Goal: Task Accomplishment & Management: Use online tool/utility

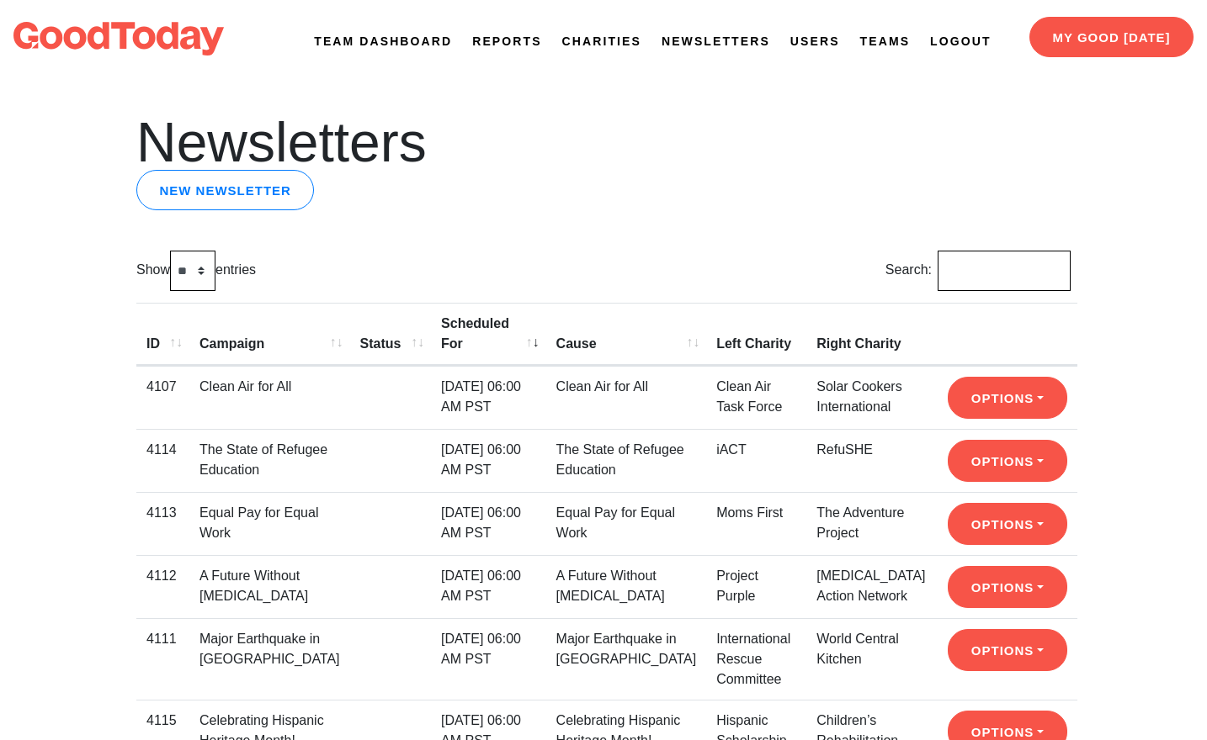
click at [686, 41] on link "Newsletters" at bounding box center [715, 42] width 109 height 18
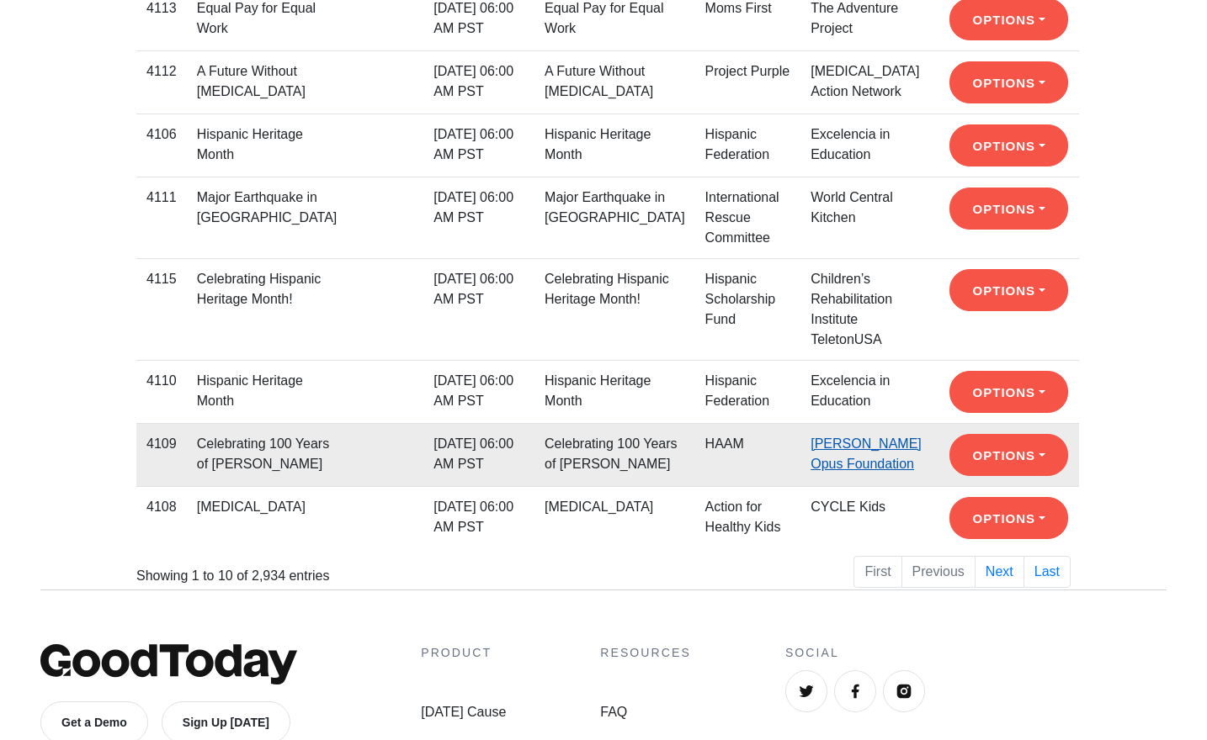
scroll to position [504, 0]
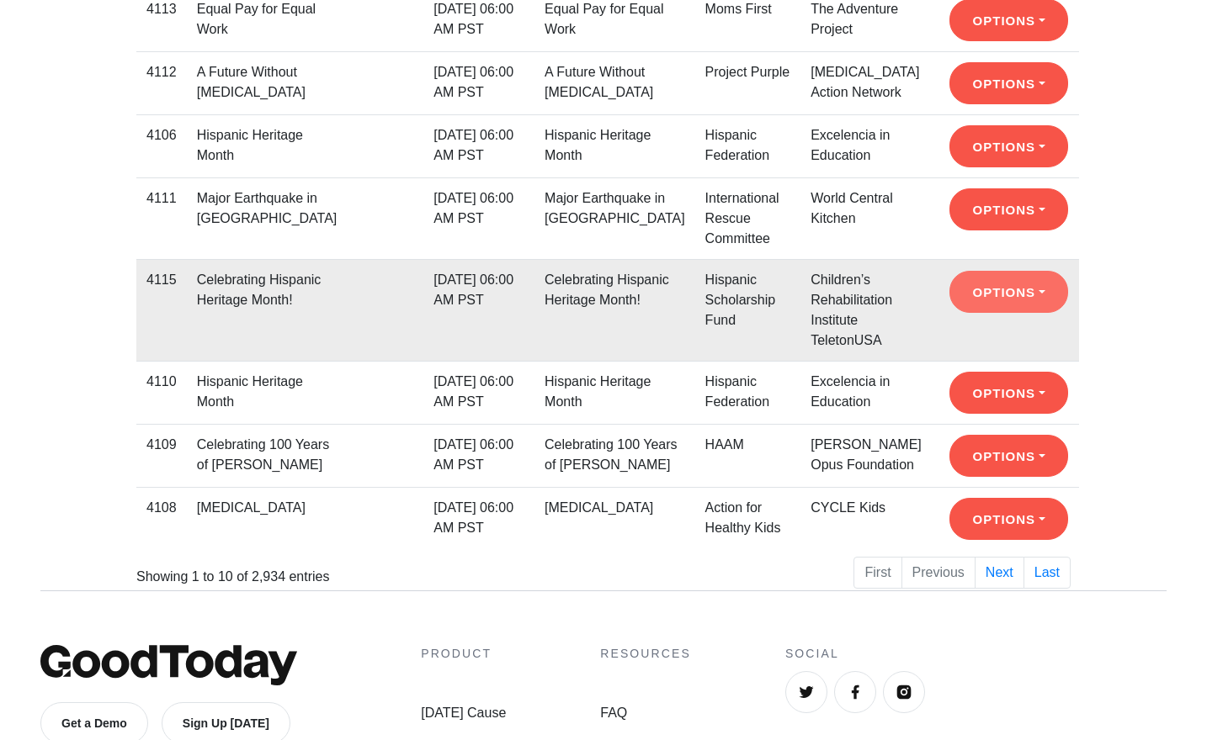
click at [976, 310] on button "Options" at bounding box center [1008, 292] width 119 height 42
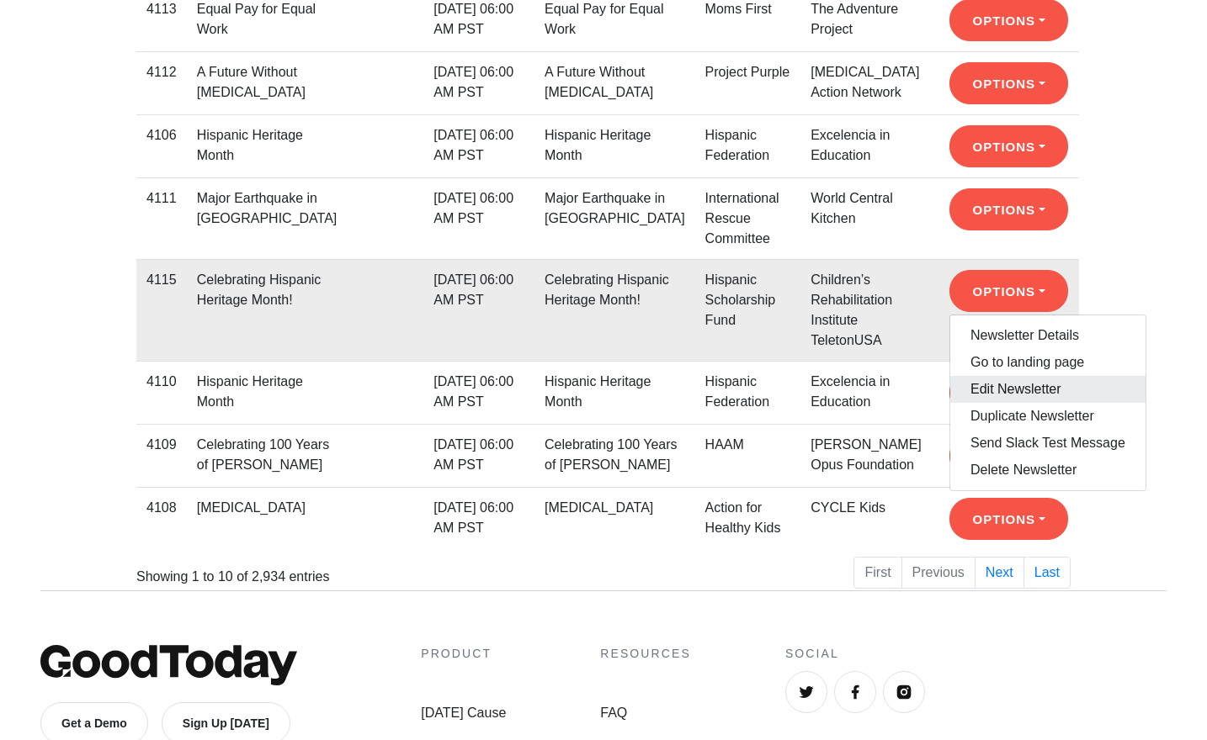
click at [990, 403] on link "Edit Newsletter" at bounding box center [1047, 389] width 195 height 27
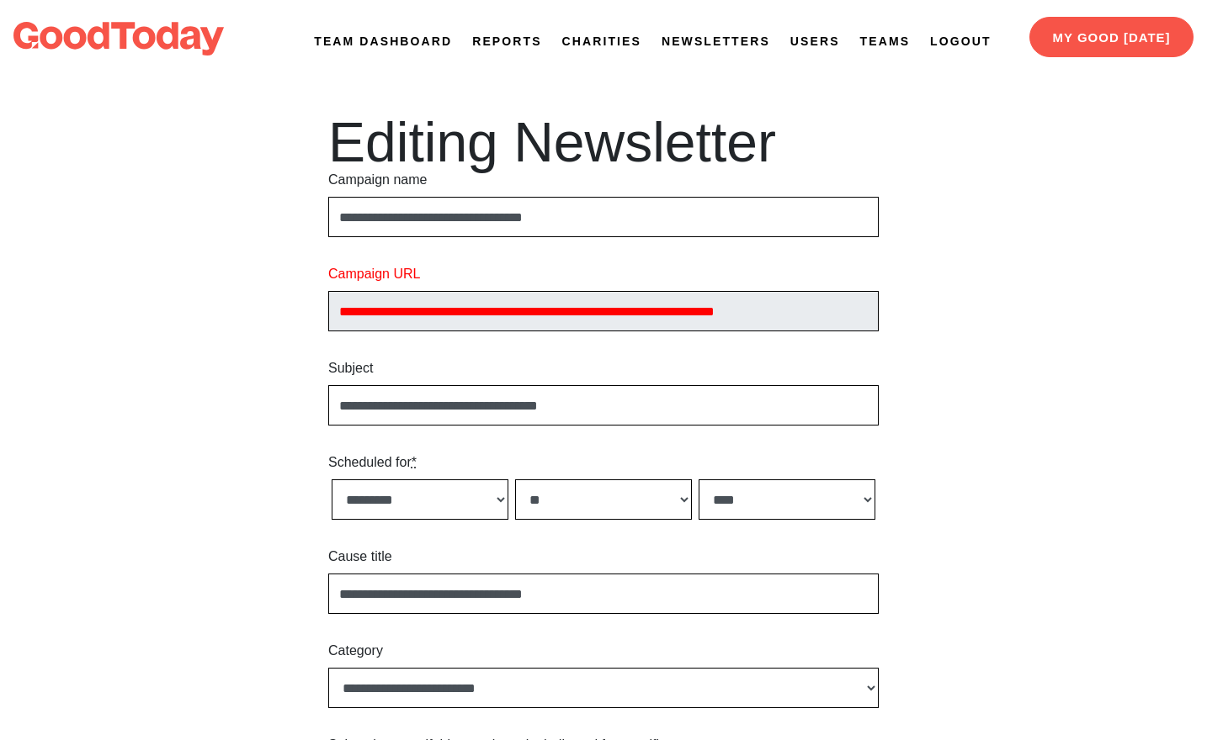
click at [702, 40] on link "Newsletters" at bounding box center [715, 42] width 109 height 18
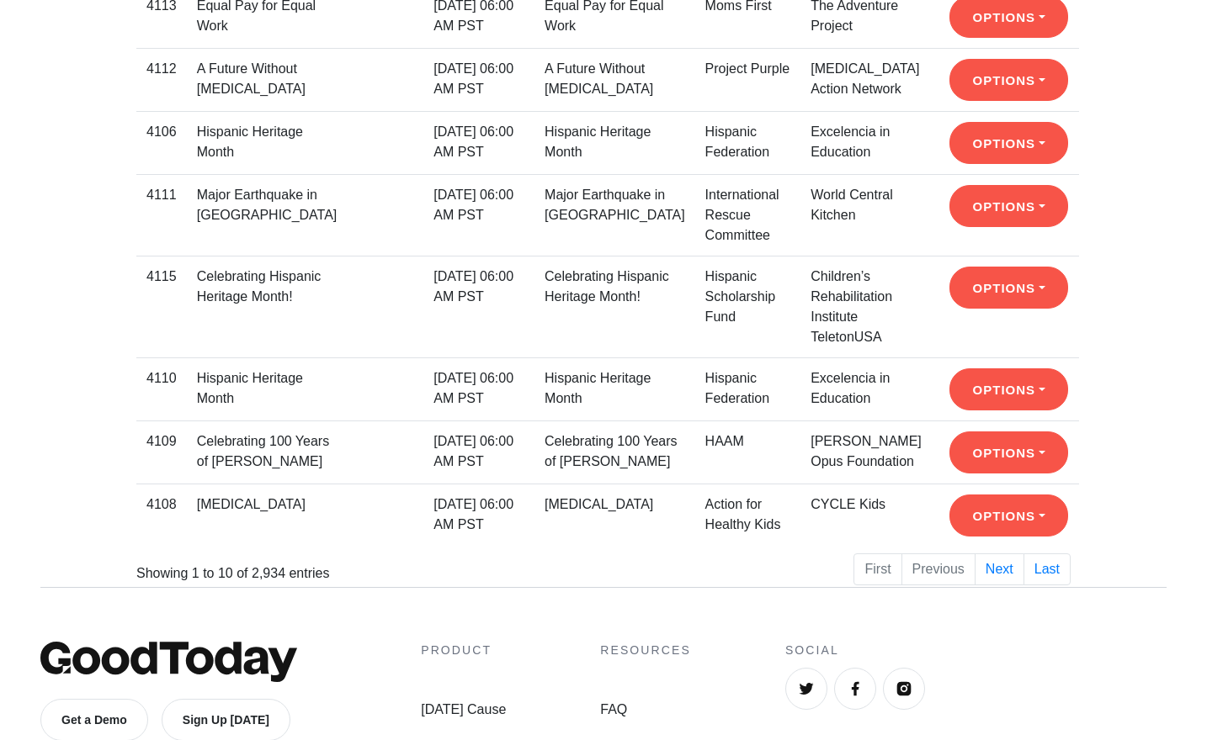
scroll to position [508, 0]
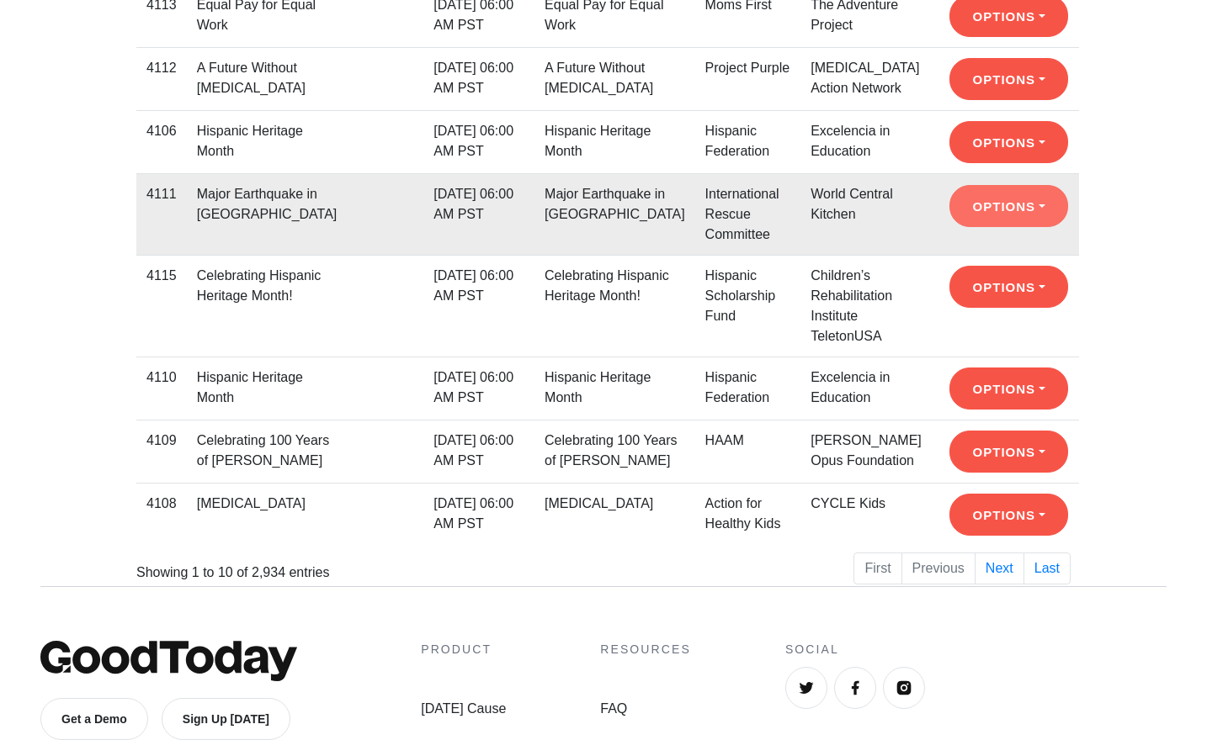
click at [978, 225] on button "Options" at bounding box center [1008, 206] width 119 height 42
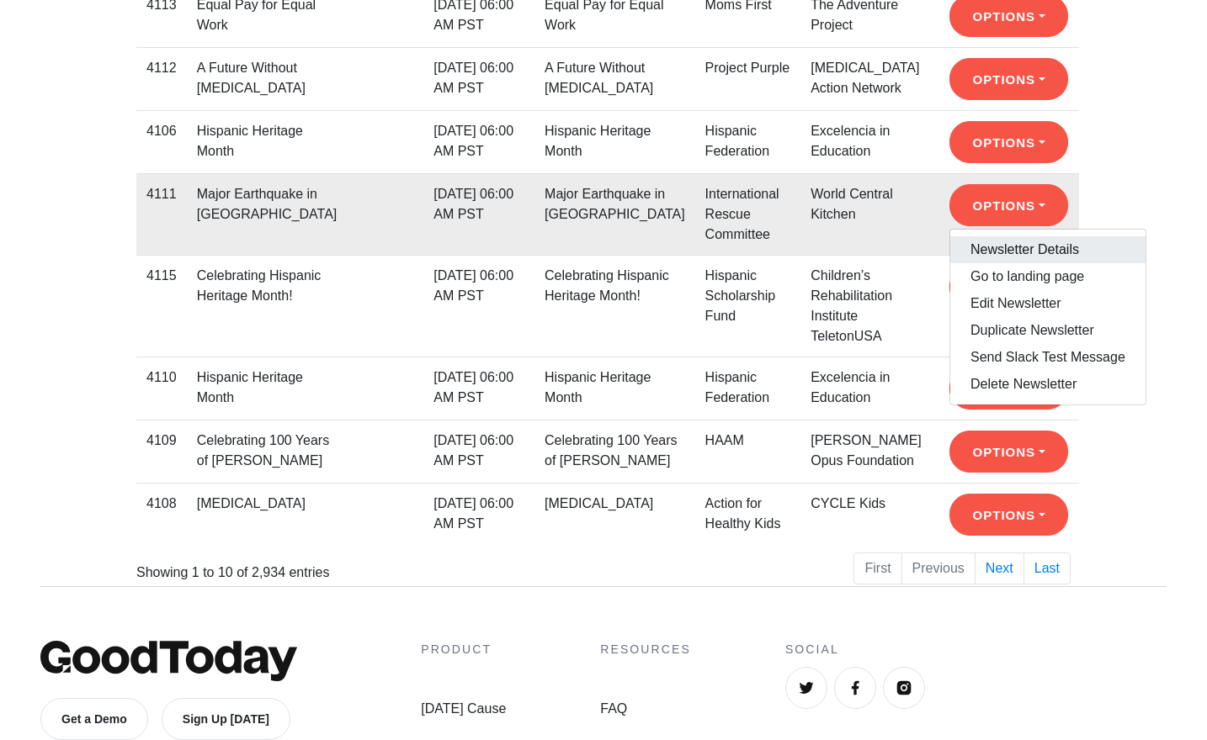
click at [989, 263] on link "Newsletter Details" at bounding box center [1047, 249] width 195 height 27
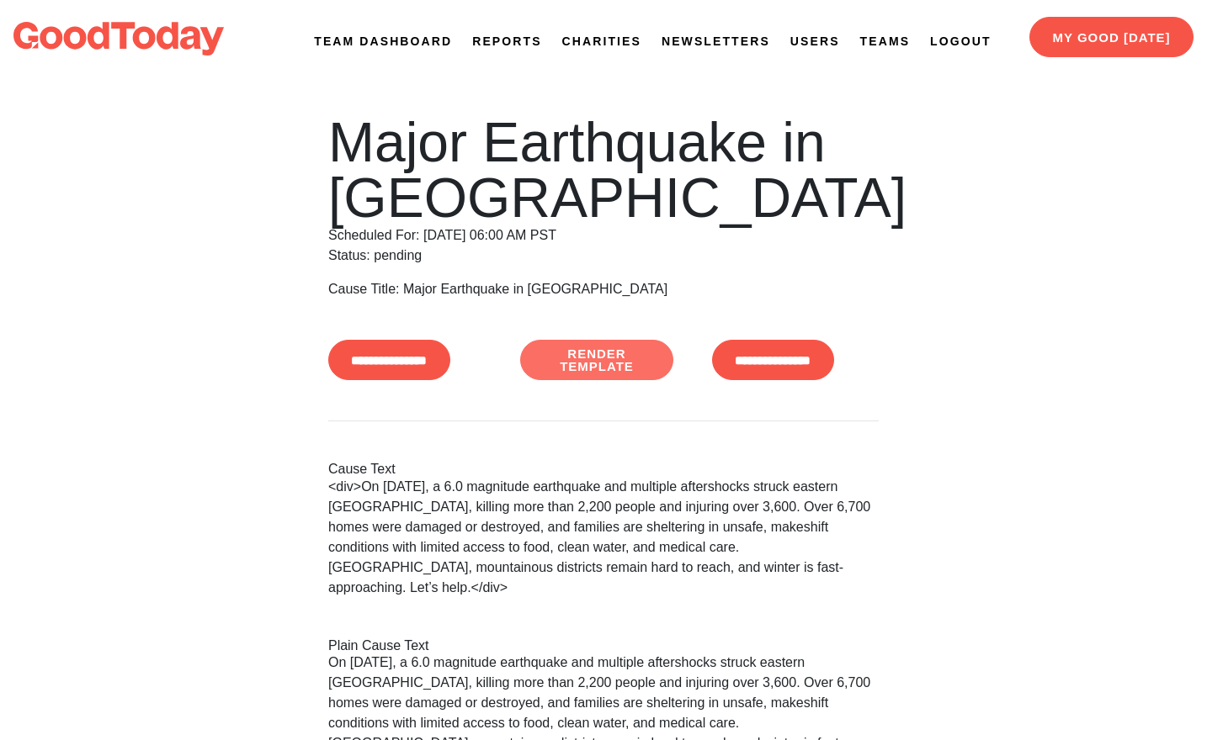
click at [644, 352] on link "Render Template" at bounding box center [596, 360] width 153 height 40
click at [697, 43] on link "Newsletters" at bounding box center [715, 42] width 109 height 18
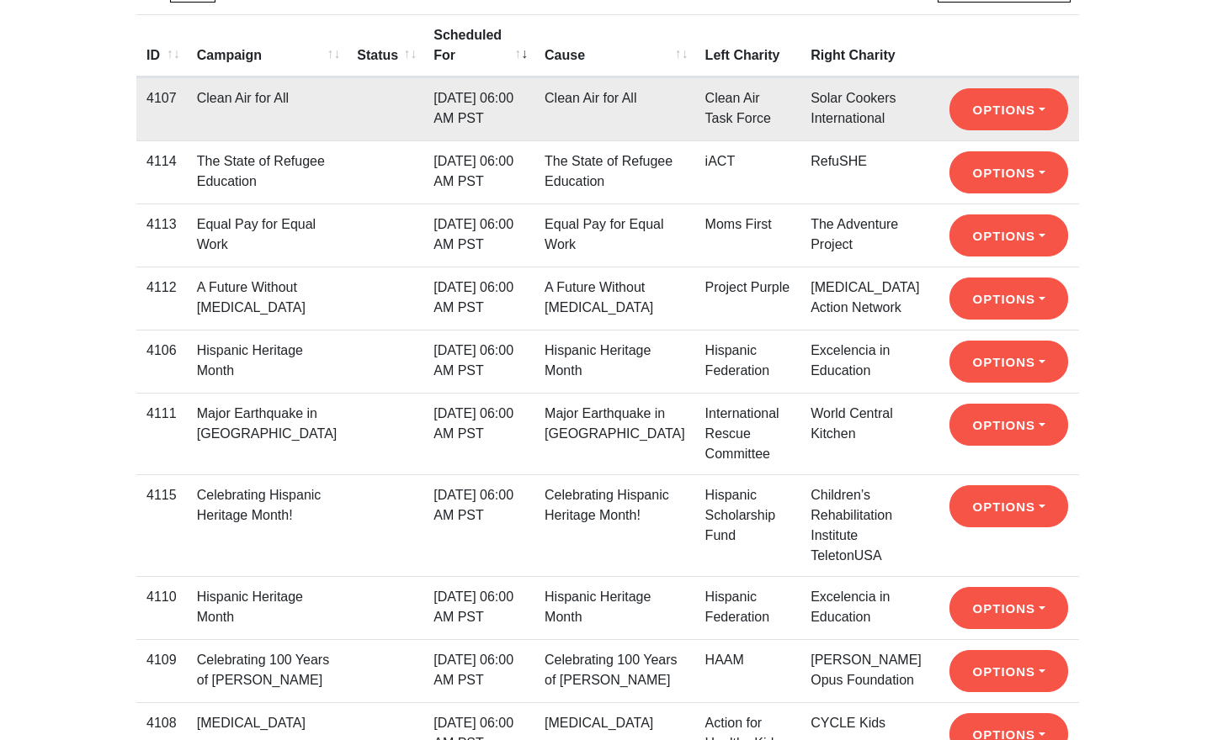
scroll to position [289, 0]
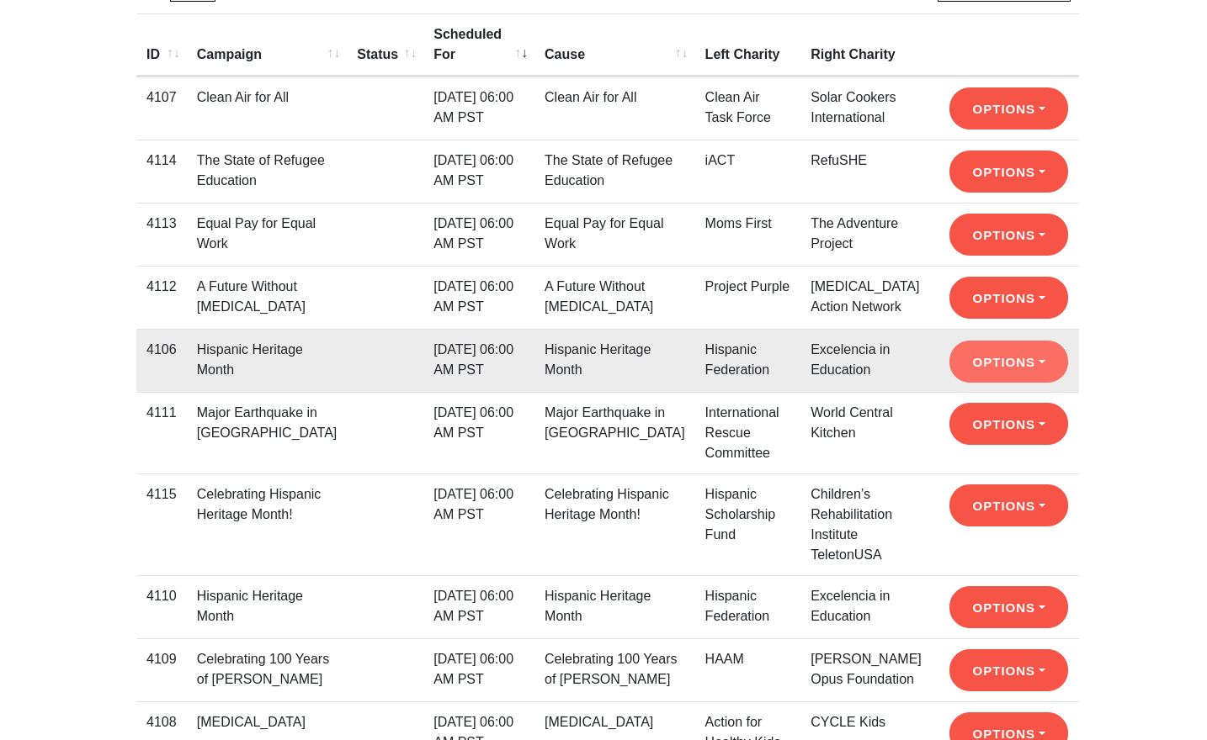
click at [975, 382] on button "Options" at bounding box center [1008, 362] width 119 height 42
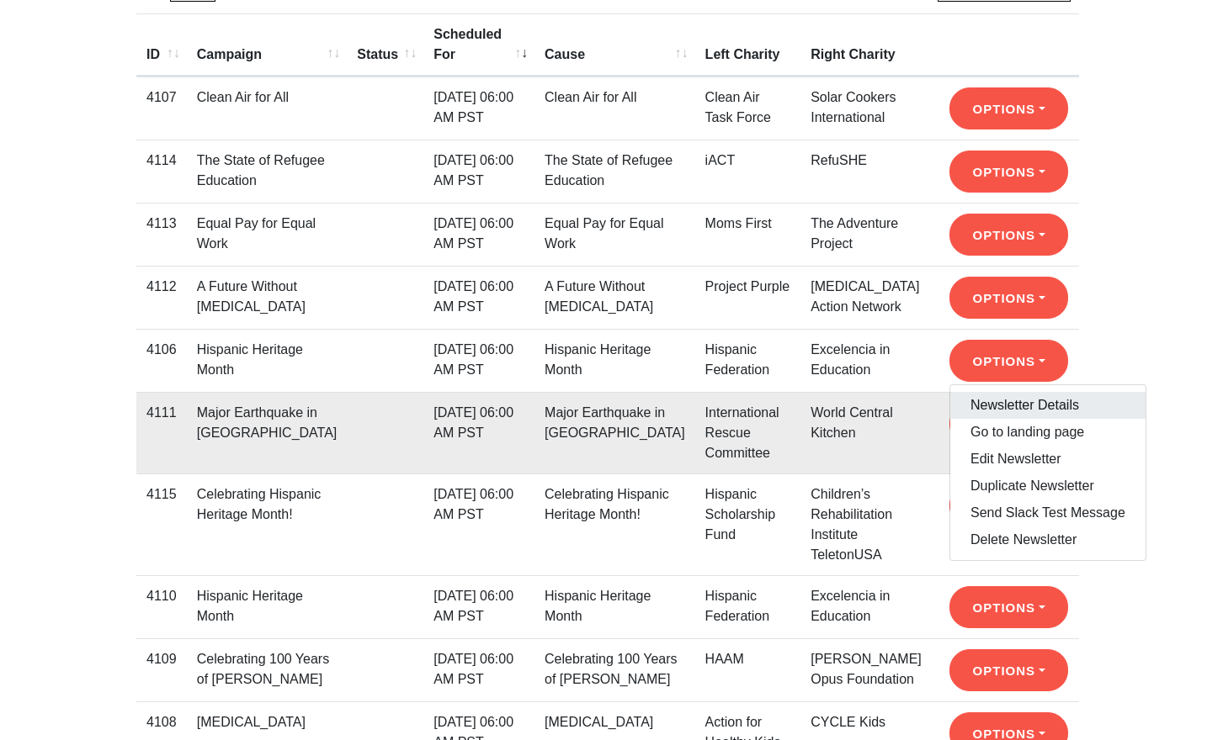
click at [978, 415] on link "Newsletter Details" at bounding box center [1047, 405] width 195 height 27
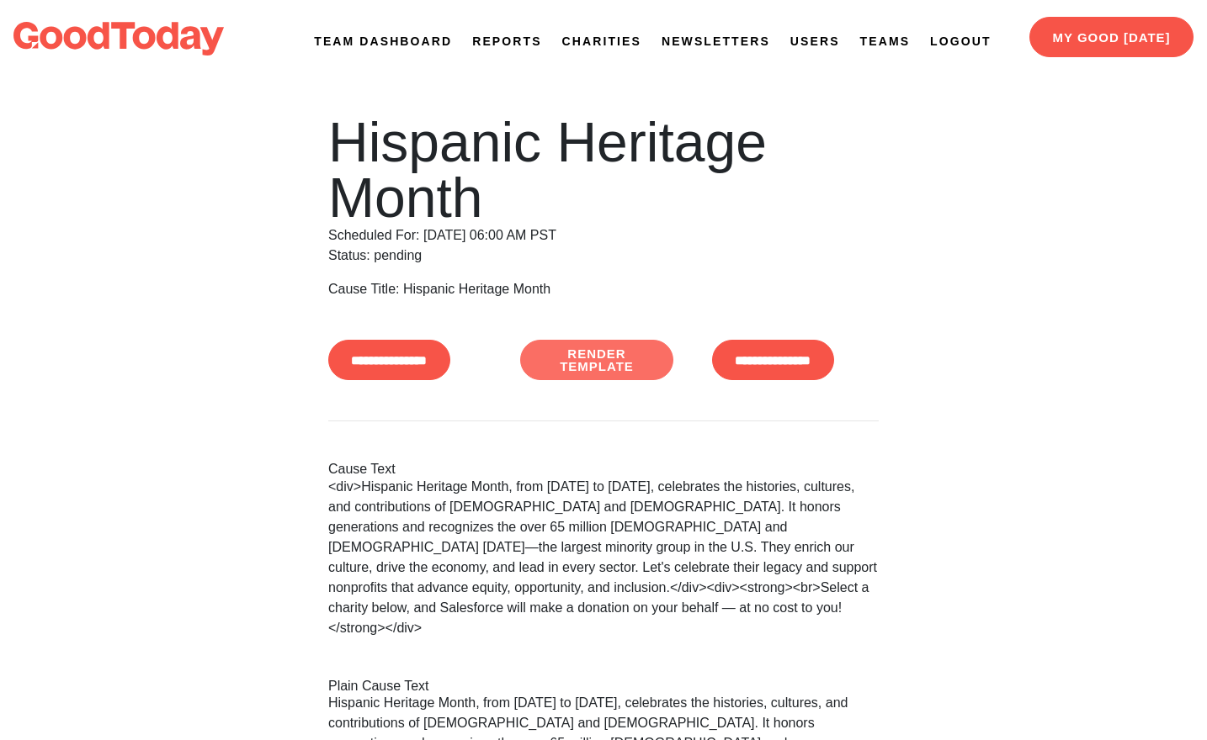
click at [643, 365] on link "Render Template" at bounding box center [596, 360] width 153 height 40
